Goal: Communication & Community: Answer question/provide support

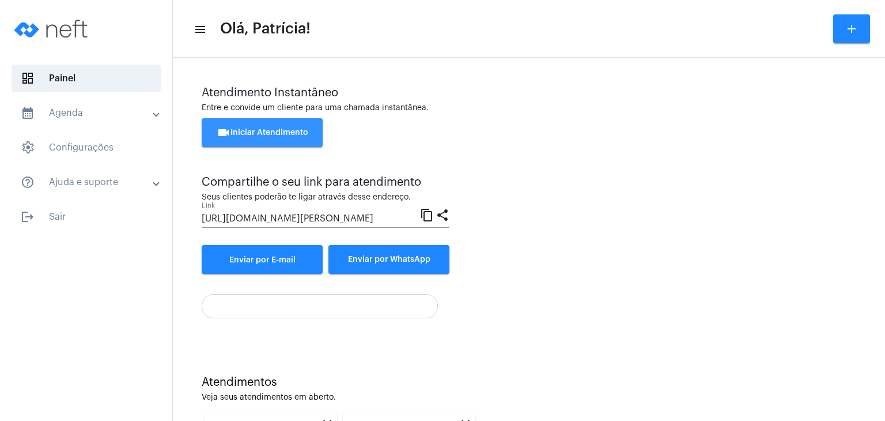
click at [237, 137] on span "videocam Iniciar Atendimento" at bounding box center [263, 132] width 92 height 8
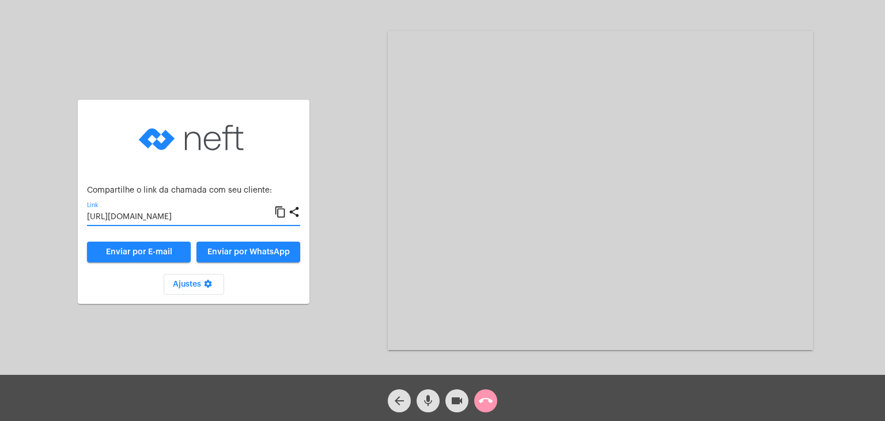
click at [122, 215] on input "[URL][DOMAIN_NAME]" at bounding box center [180, 217] width 187 height 9
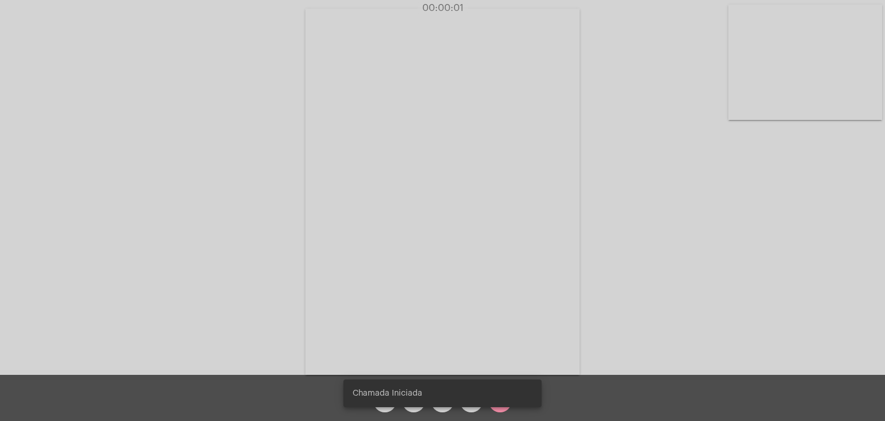
click at [807, 35] on video at bounding box center [805, 62] width 154 height 115
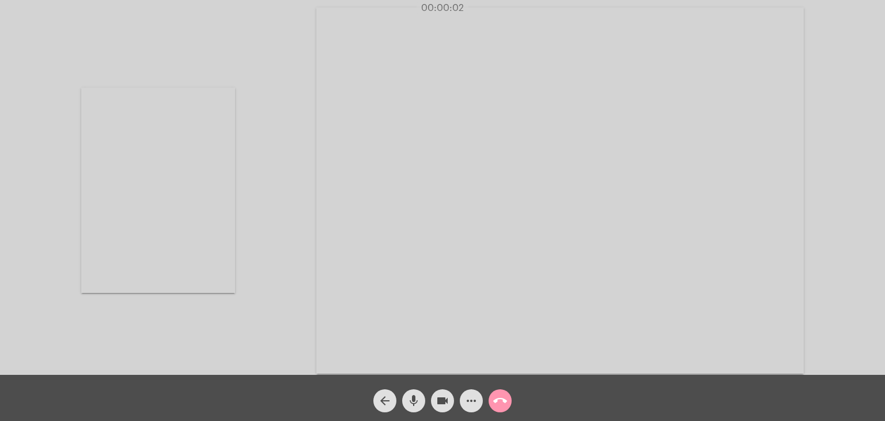
click at [534, 111] on video at bounding box center [559, 190] width 487 height 366
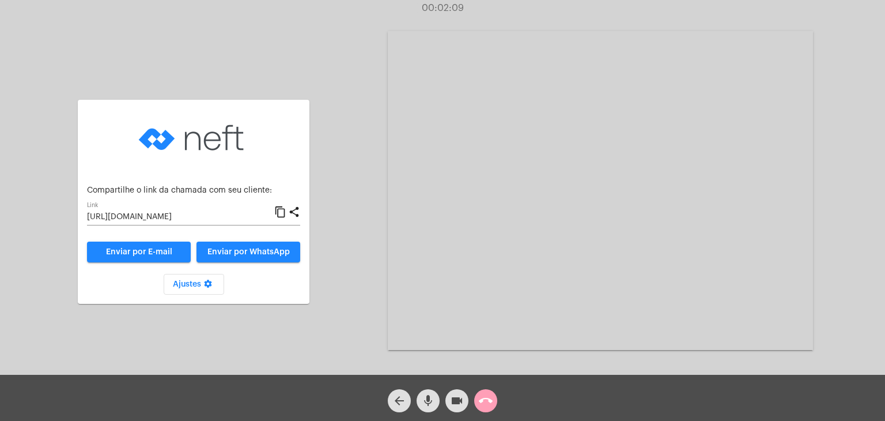
click at [492, 392] on span "call_end" at bounding box center [486, 400] width 14 height 23
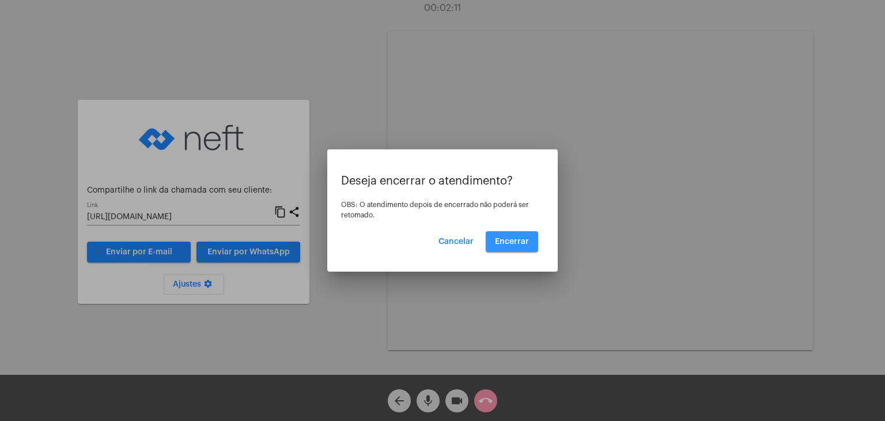
click at [504, 244] on span "Encerrar" at bounding box center [512, 241] width 34 height 8
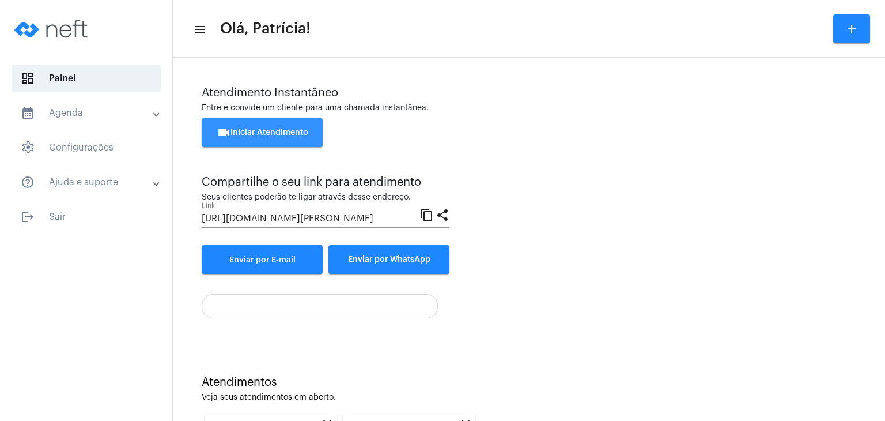
click at [302, 143] on button "videocam Iniciar Atendimento" at bounding box center [262, 132] width 121 height 29
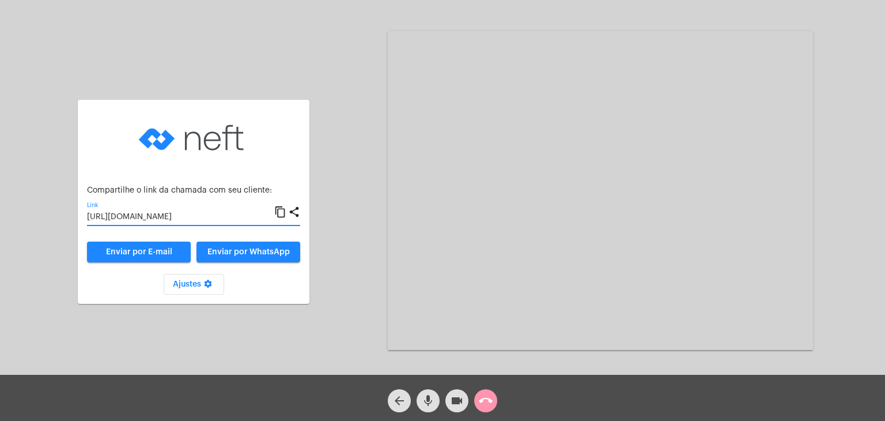
click at [248, 213] on input "[URL][DOMAIN_NAME]" at bounding box center [180, 217] width 187 height 9
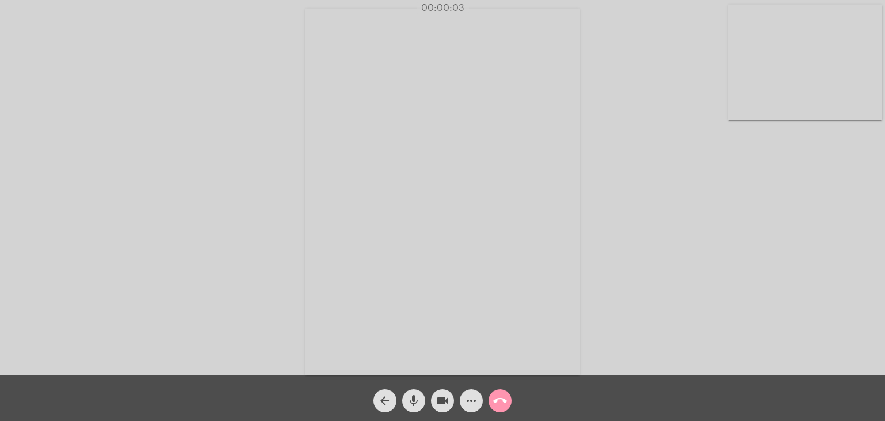
click at [821, 56] on video at bounding box center [805, 62] width 154 height 115
click at [523, 94] on video at bounding box center [559, 190] width 487 height 366
click at [499, 406] on mat-icon "call_end" at bounding box center [500, 401] width 14 height 14
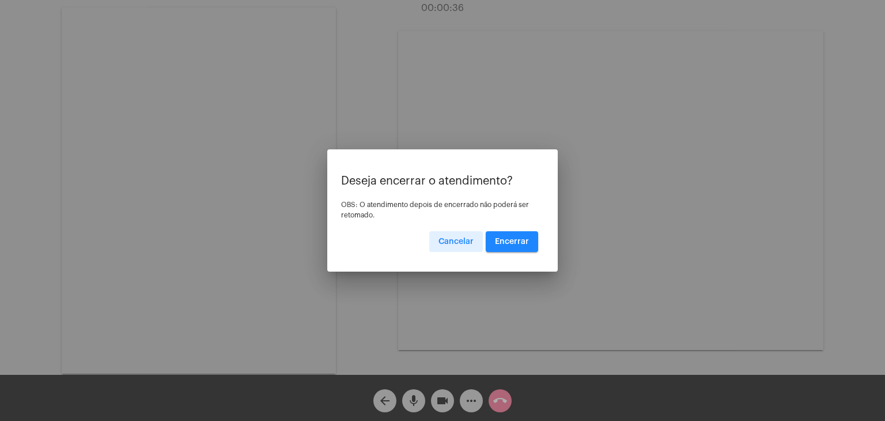
click at [515, 245] on button "Encerrar" at bounding box center [512, 241] width 52 height 21
